Goal: Use online tool/utility: Utilize a website feature to perform a specific function

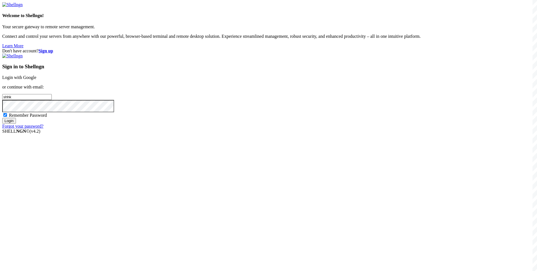
type input "shhk"
click at [52, 100] on input "shhk" at bounding box center [26, 97] width 49 height 6
type input "s"
type input "[EMAIL_ADDRESS][DOMAIN_NAME]"
click at [2, 118] on input "Login" at bounding box center [9, 121] width 14 height 6
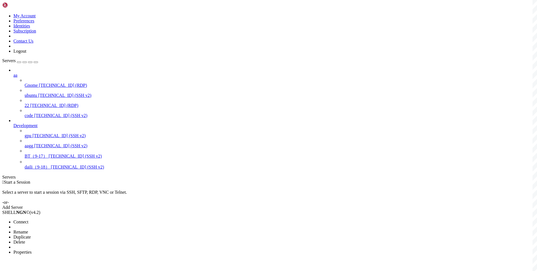
click at [64, 219] on li "Connect" at bounding box center [38, 221] width 51 height 5
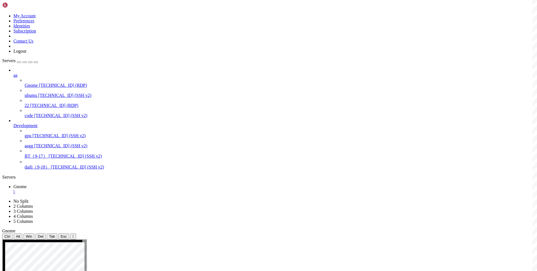
drag, startPoint x: 201, startPoint y: 254, endPoint x: 218, endPoint y: 258, distance: 17.0
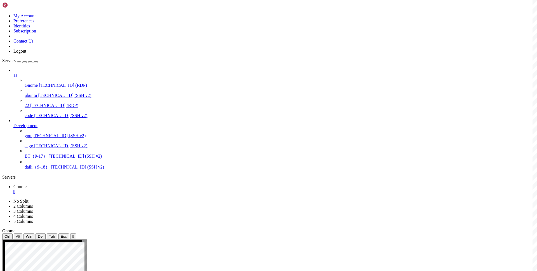
click at [98, 189] on div "" at bounding box center [273, 191] width 521 height 5
